Goal: Transaction & Acquisition: Register for event/course

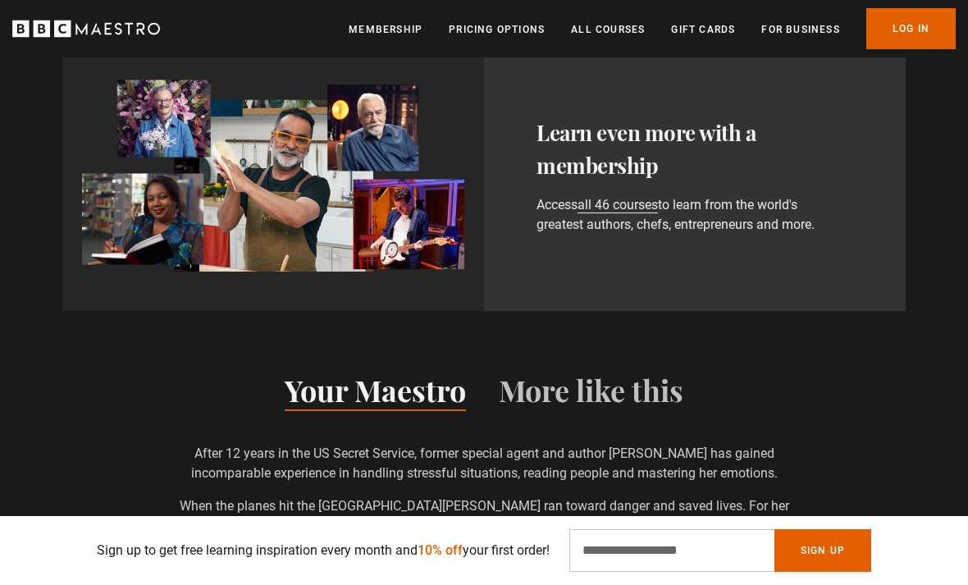
scroll to position [866, 0]
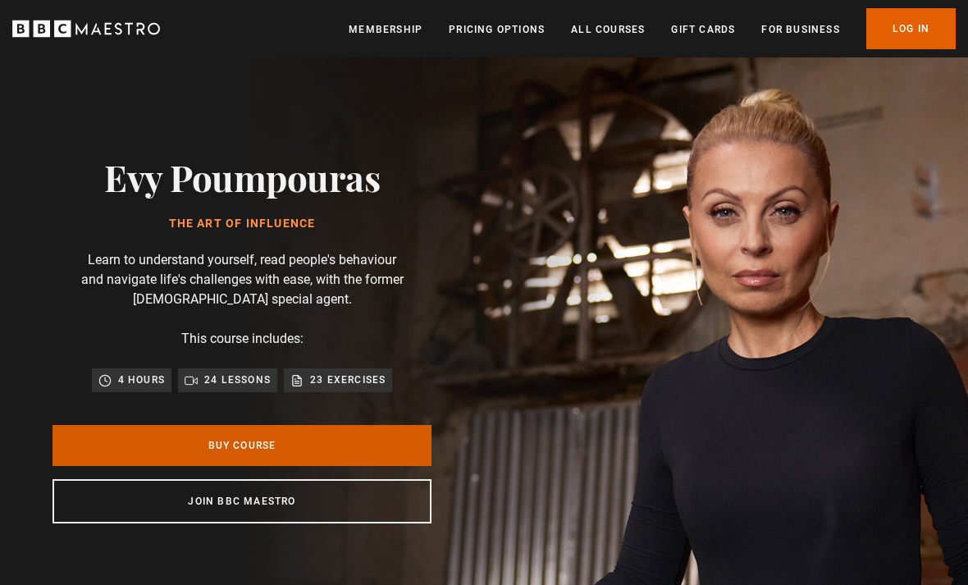
click at [261, 453] on link "Buy Course" at bounding box center [242, 445] width 379 height 41
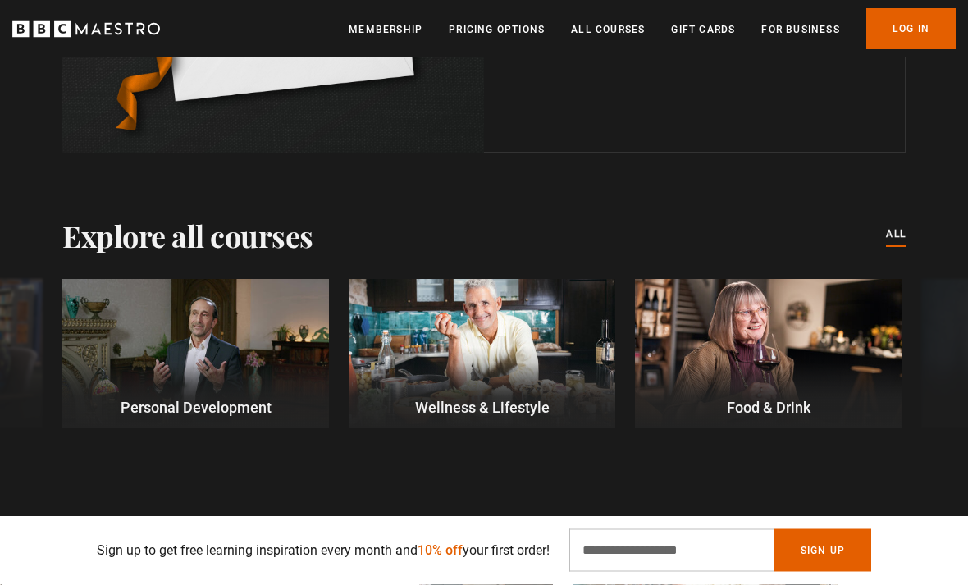
scroll to position [3889, 0]
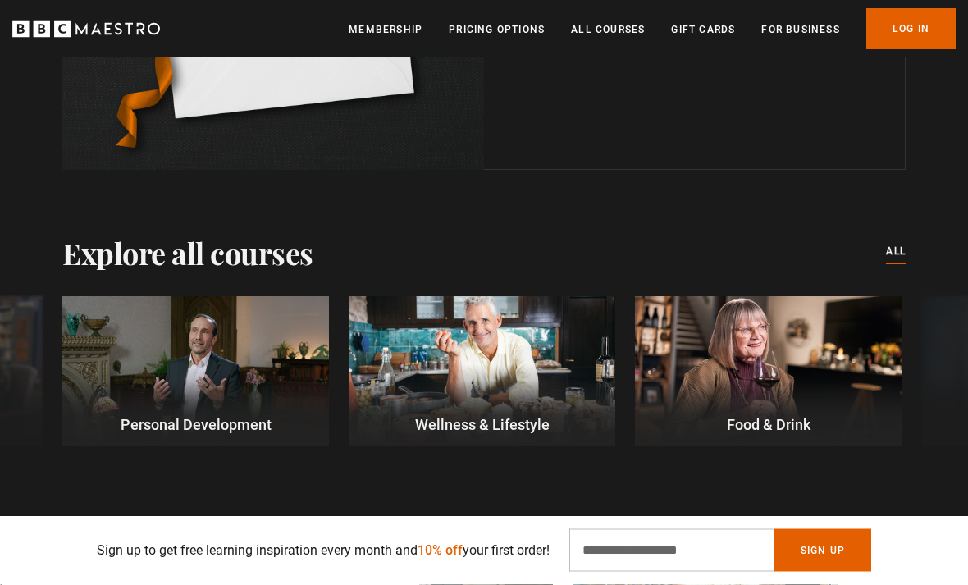
click at [880, 256] on div "Explore all courses All courses" at bounding box center [483, 253] width 843 height 34
click at [894, 244] on link "All courses" at bounding box center [896, 253] width 20 height 18
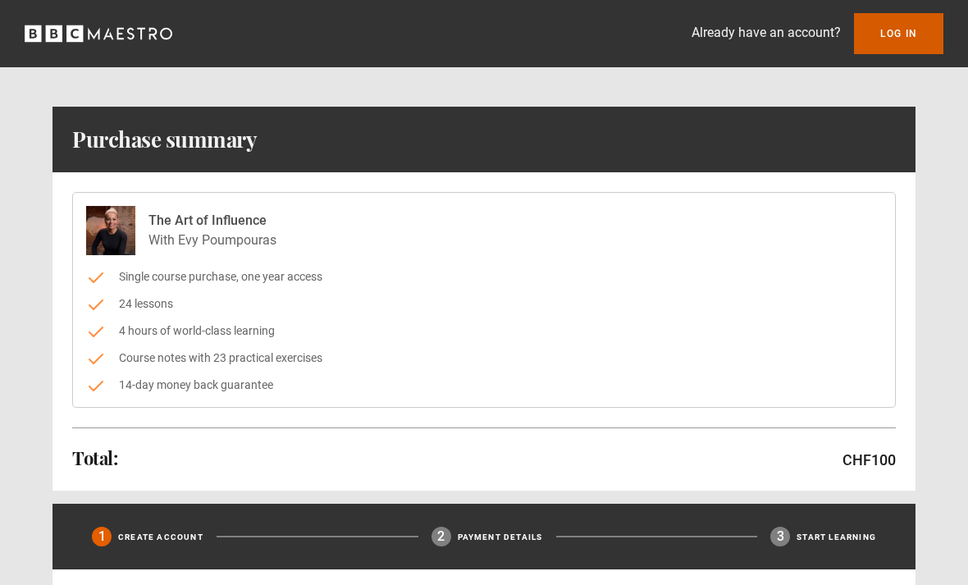
click at [888, 28] on link "Log In" at bounding box center [898, 33] width 89 height 41
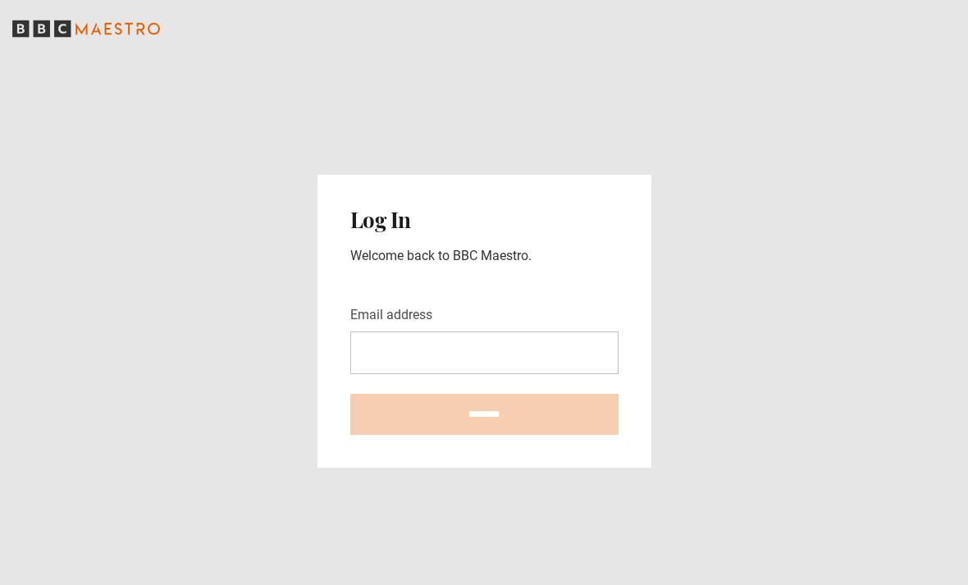
click at [556, 374] on input "Email address" at bounding box center [484, 352] width 268 height 43
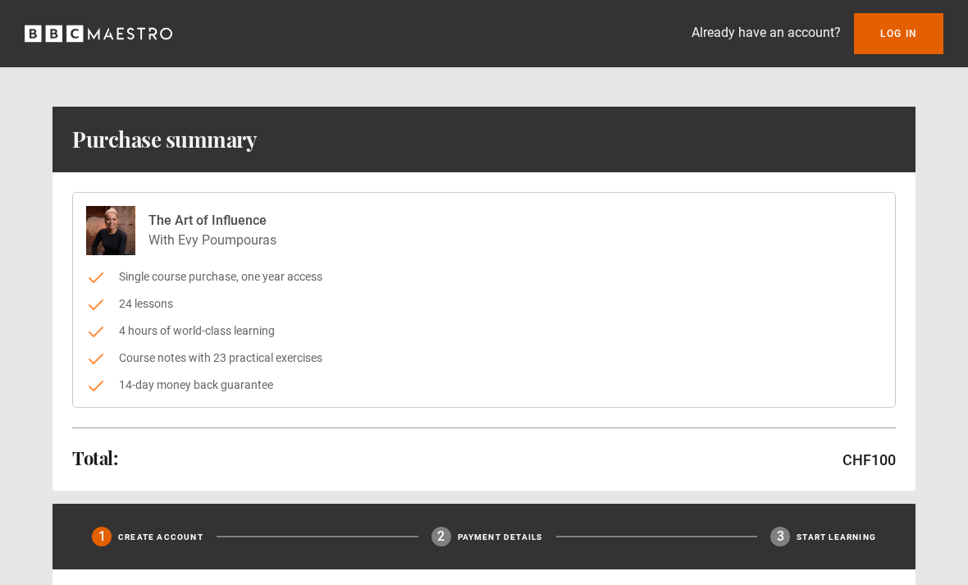
click at [778, 39] on p "Already have an account?" at bounding box center [766, 33] width 149 height 20
click at [806, 32] on p "Already have an account?" at bounding box center [766, 33] width 149 height 20
click at [487, 3] on div "Already have an account? Log In" at bounding box center [484, 33] width 968 height 67
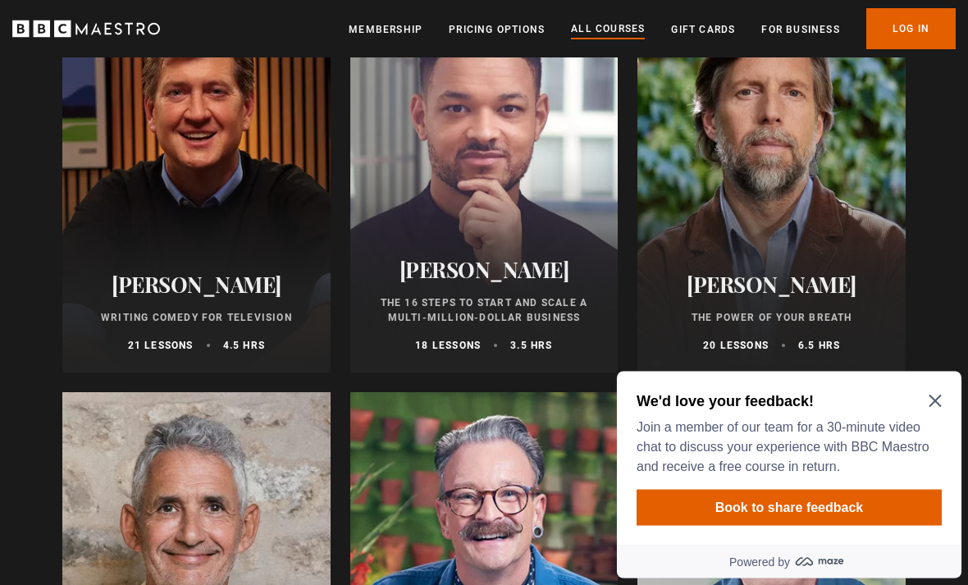
scroll to position [1941, 0]
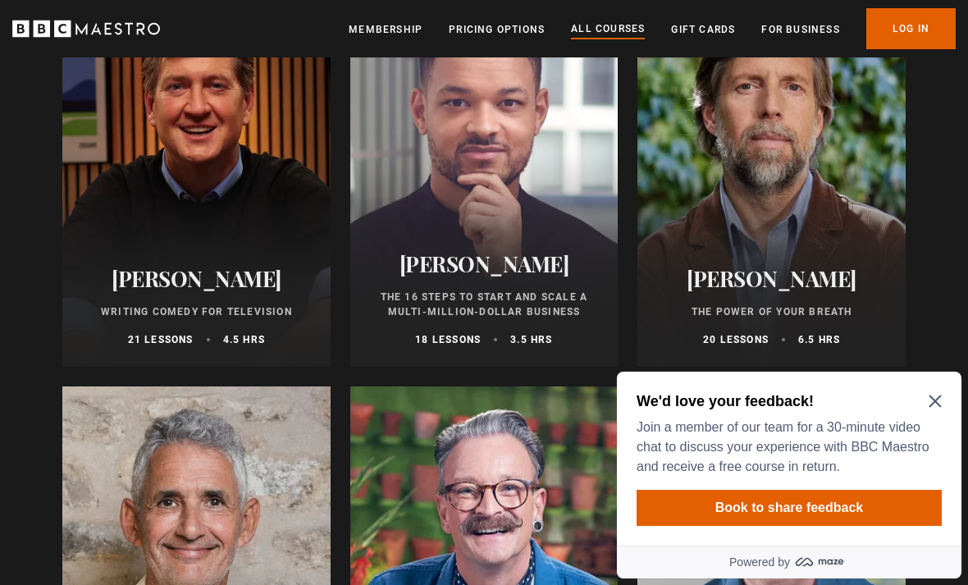
click at [931, 408] on icon "Close Maze Prompt" at bounding box center [935, 401] width 13 height 13
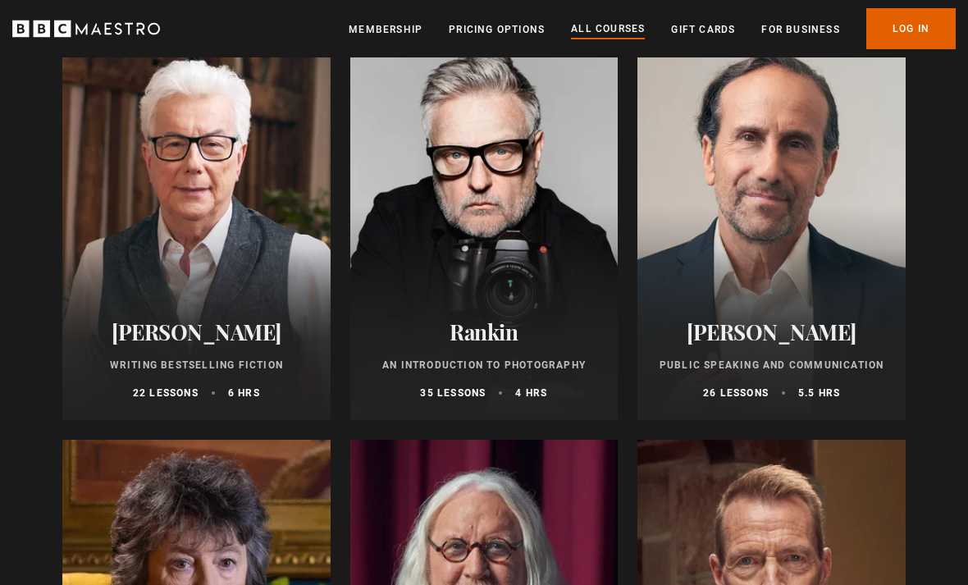
scroll to position [3542, 0]
click at [729, 256] on div at bounding box center [771, 223] width 268 height 394
